Goal: Transaction & Acquisition: Purchase product/service

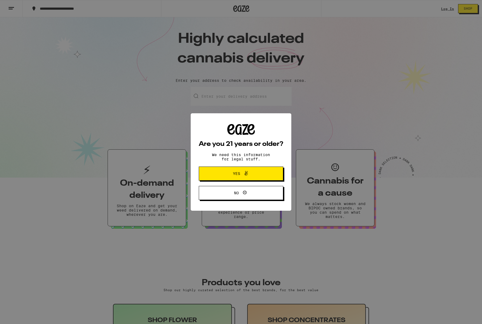
click at [240, 164] on div "Are you 21 years or older? We need this information for legal stuff. Yes No" at bounding box center [241, 162] width 84 height 76
click at [239, 171] on span "Yes" at bounding box center [241, 173] width 41 height 7
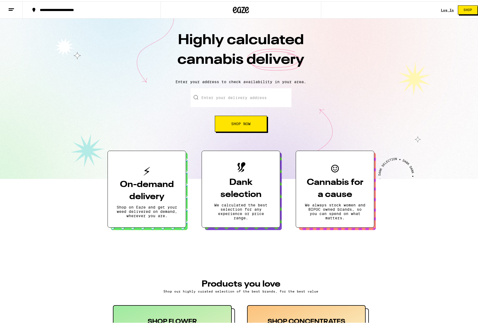
click at [449, 7] on link "Log In" at bounding box center [447, 8] width 13 height 3
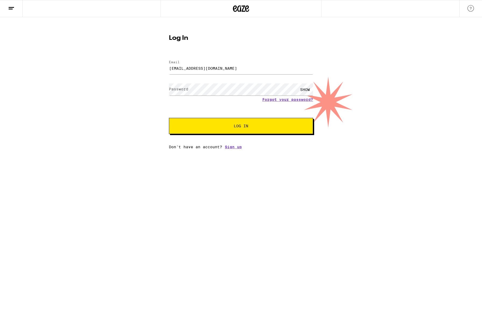
type input "[EMAIL_ADDRESS][DOMAIN_NAME]"
click at [226, 132] on button "Log In" at bounding box center [241, 126] width 144 height 16
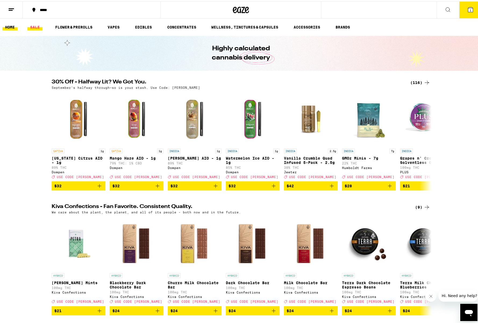
click at [31, 27] on link "SALE" at bounding box center [34, 26] width 15 height 6
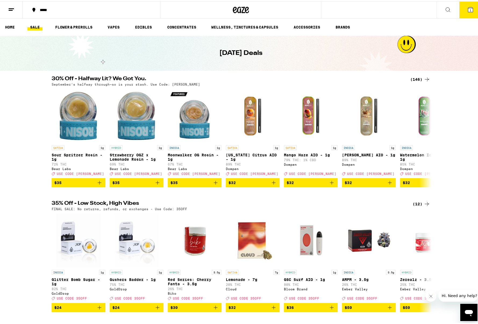
click at [419, 78] on div "(146)" at bounding box center [421, 78] width 20 height 6
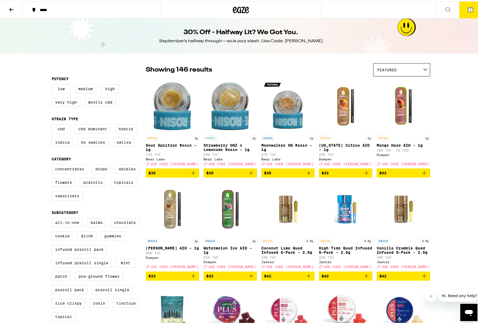
click at [20, 9] on button at bounding box center [11, 8] width 23 height 17
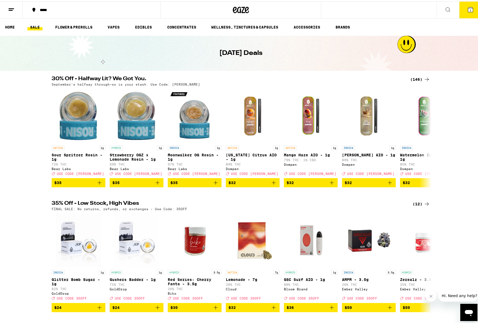
click at [453, 9] on button at bounding box center [448, 8] width 23 height 17
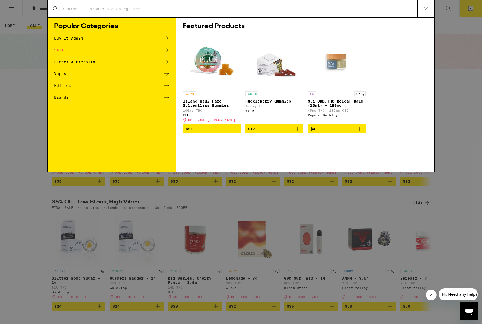
click at [367, 11] on input "Search for Products" at bounding box center [240, 8] width 355 height 5
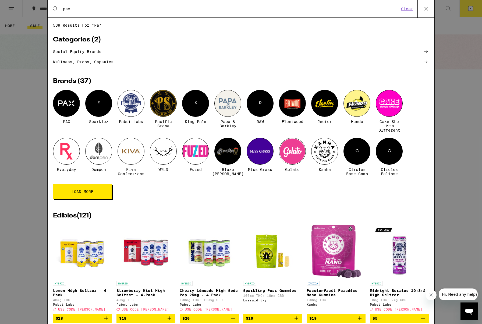
type input "pax"
